Goal: Transaction & Acquisition: Obtain resource

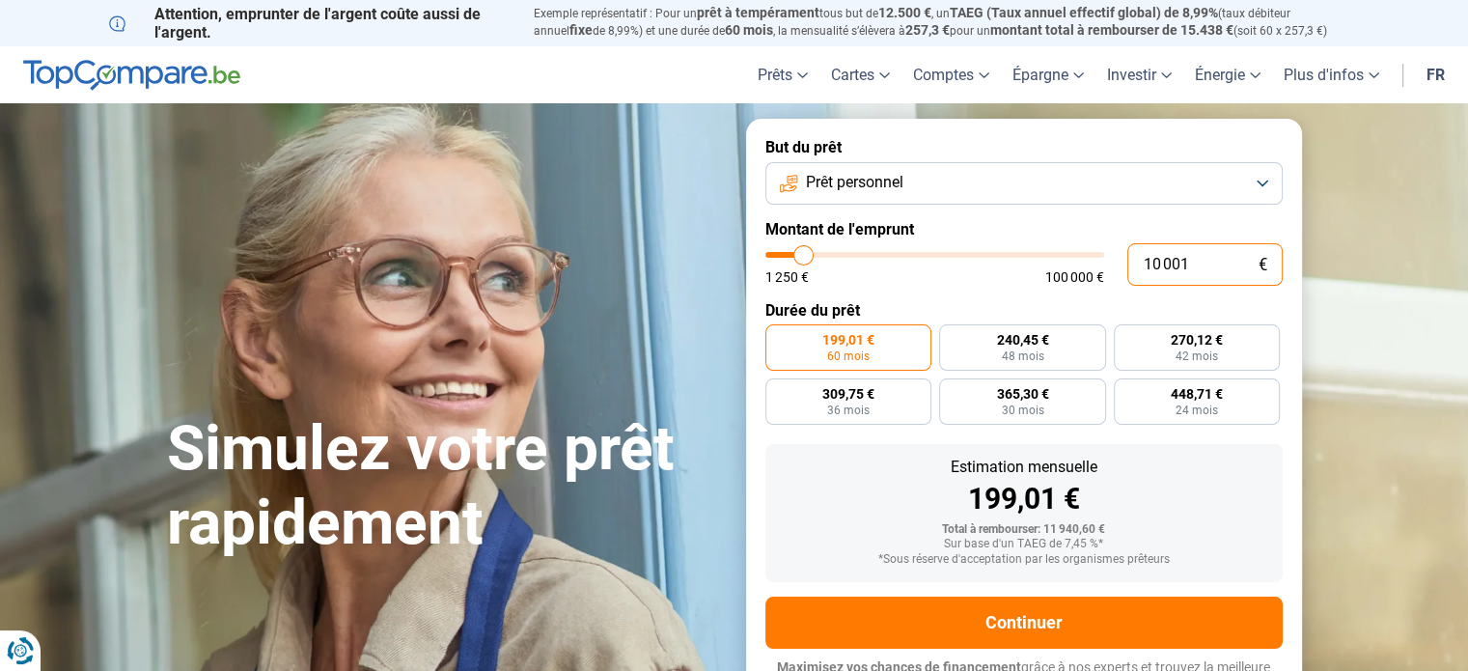
click at [1213, 263] on input "10 001" at bounding box center [1204, 264] width 155 height 42
type input "5"
type input "1250"
type input "50"
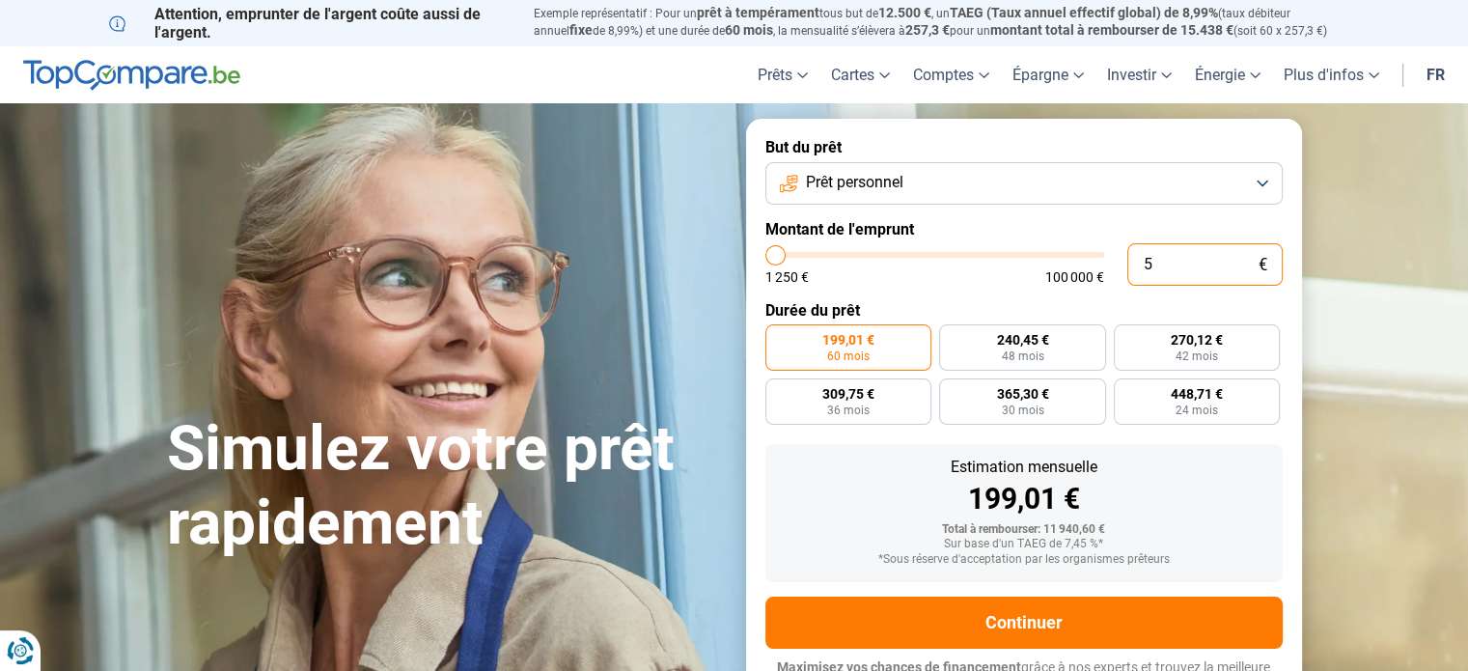
type input "1250"
type input "500"
type input "1250"
type input "5 000"
type input "5000"
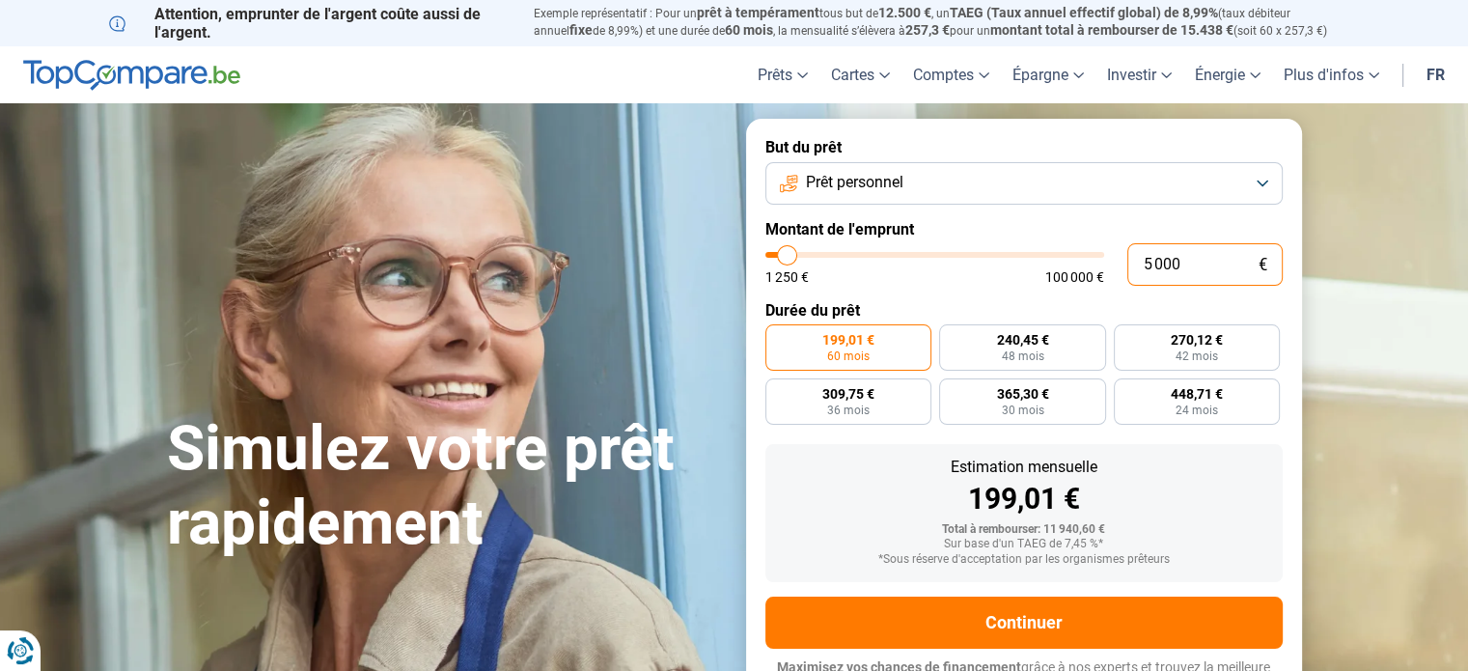
radio input "true"
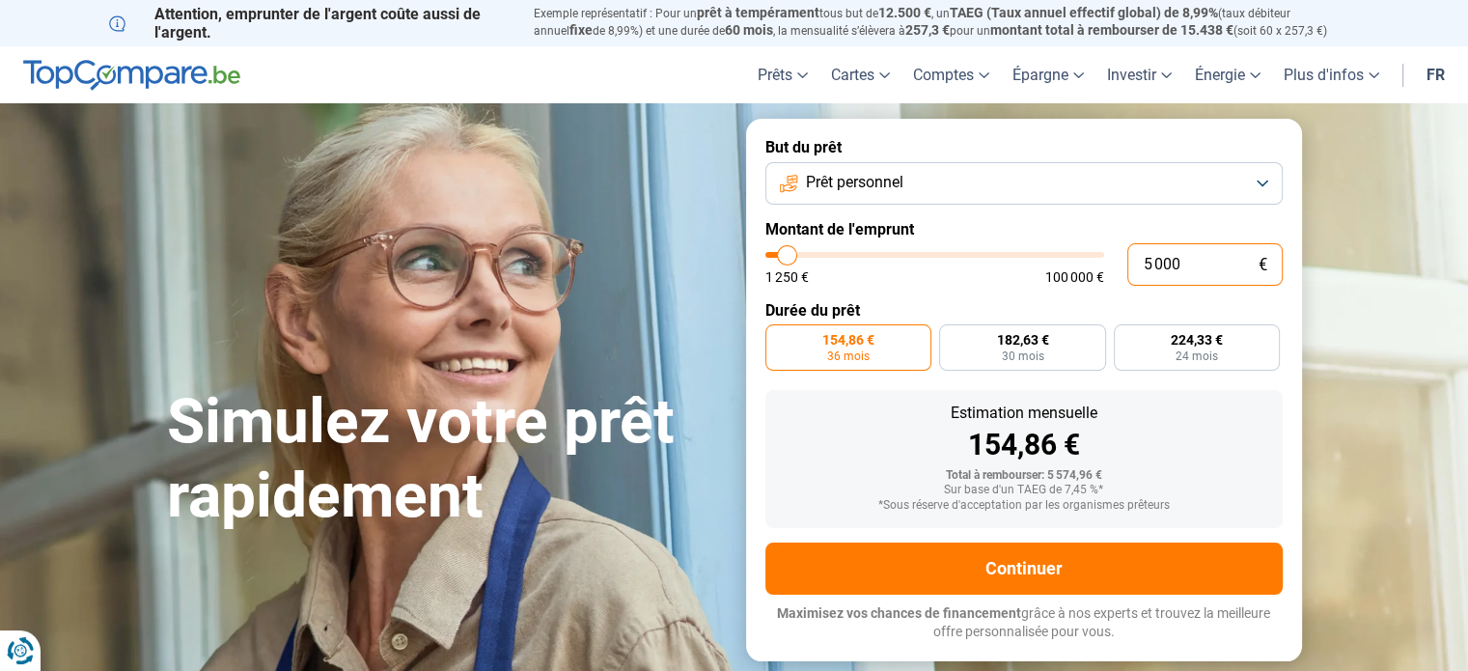
type input "5 000"
click at [1143, 231] on label "Montant de l'emprunt" at bounding box center [1023, 229] width 517 height 18
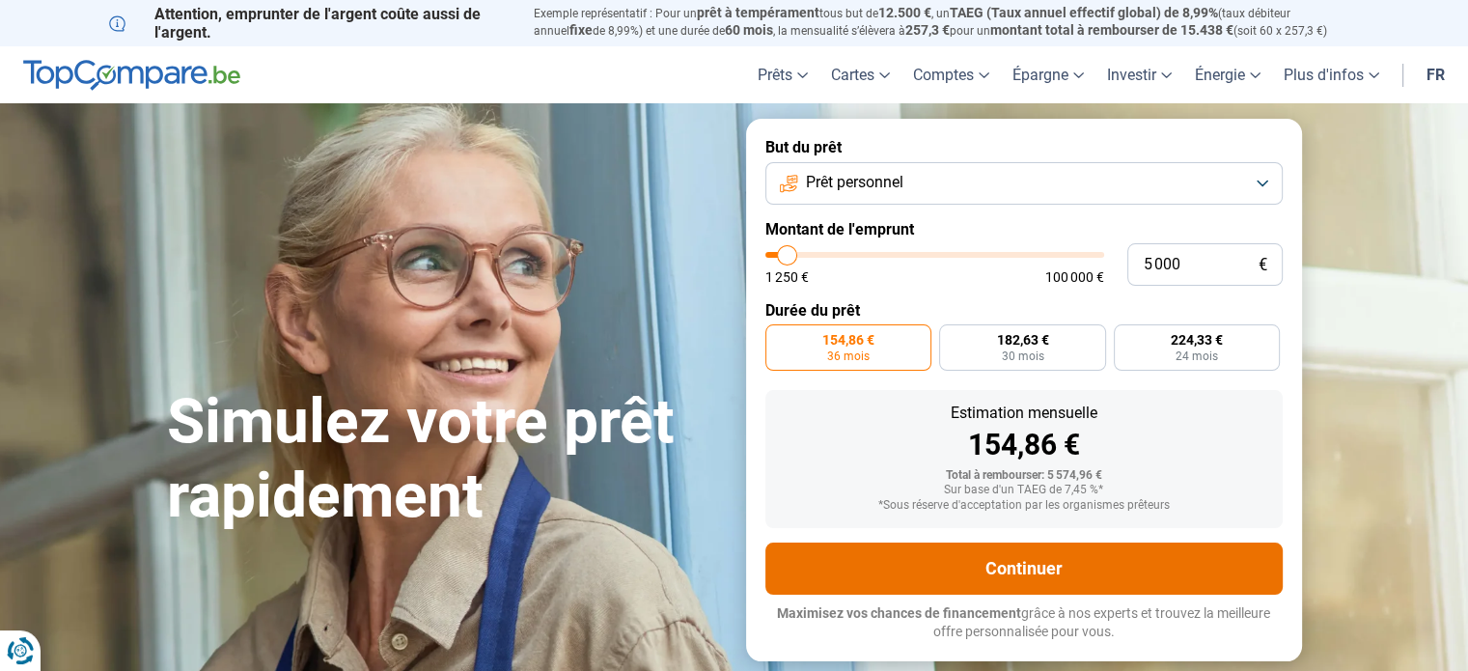
click at [1092, 562] on button "Continuer" at bounding box center [1023, 568] width 517 height 52
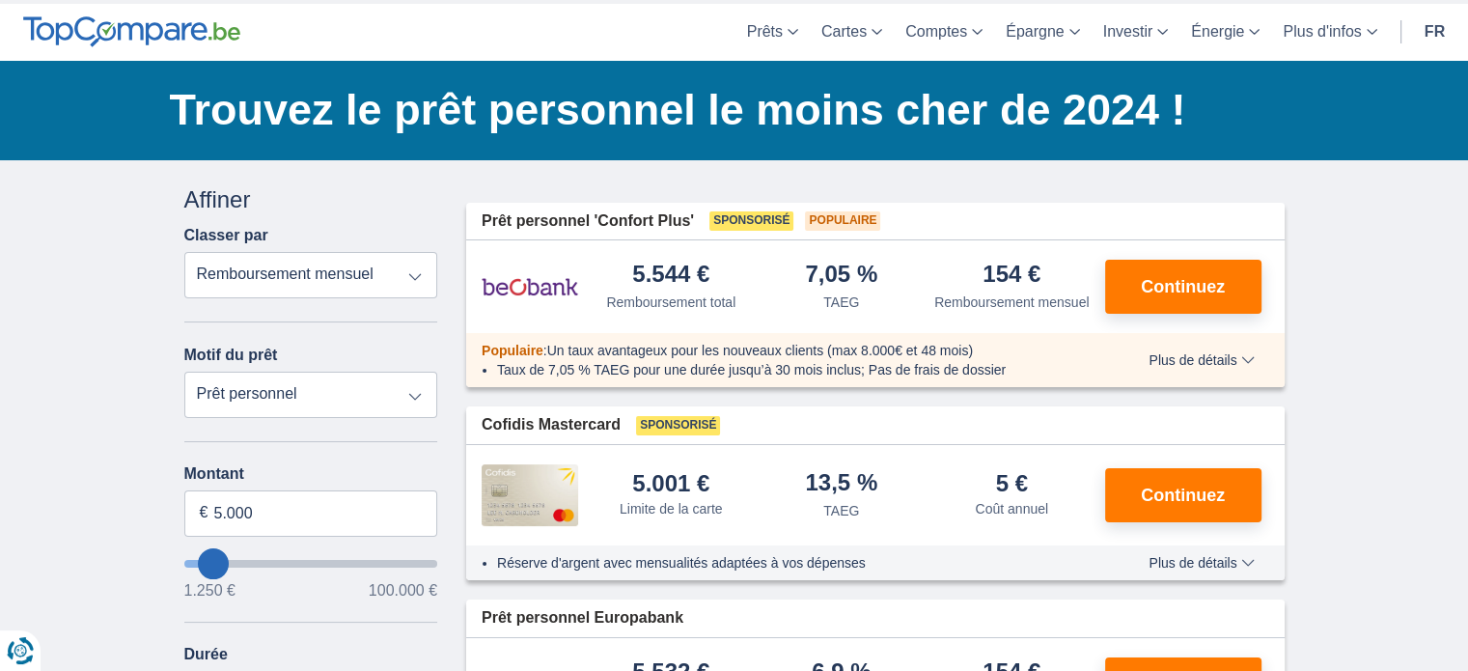
scroll to position [71, 0]
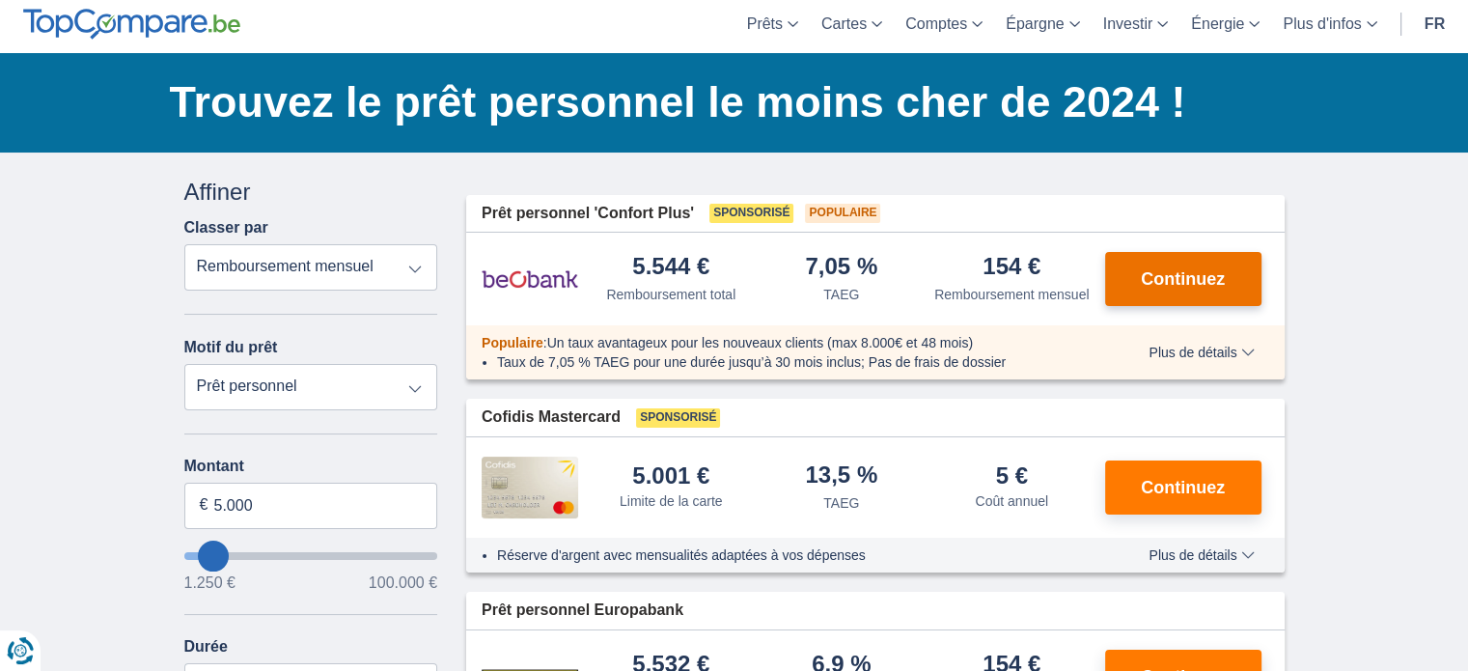
click at [1166, 277] on span "Continuez" at bounding box center [1183, 278] width 84 height 17
